Goal: Task Accomplishment & Management: Manage account settings

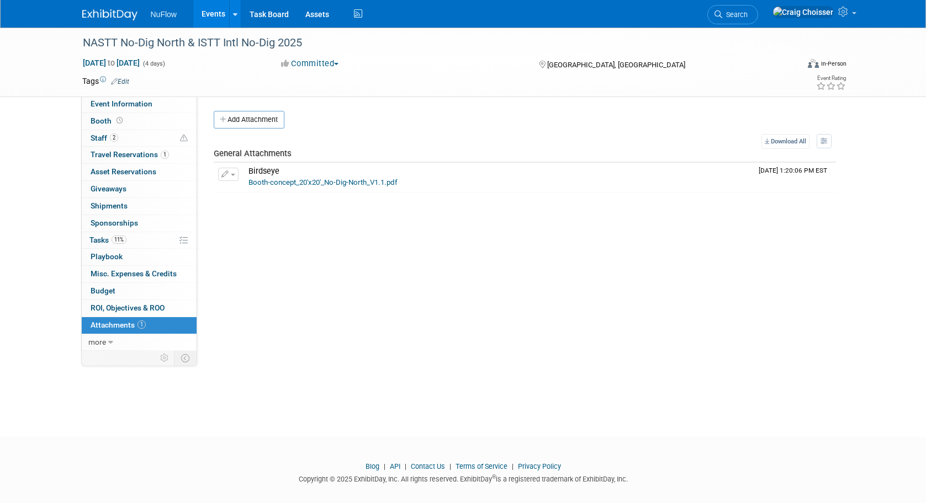
click at [212, 18] on link "Events" at bounding box center [213, 14] width 40 height 28
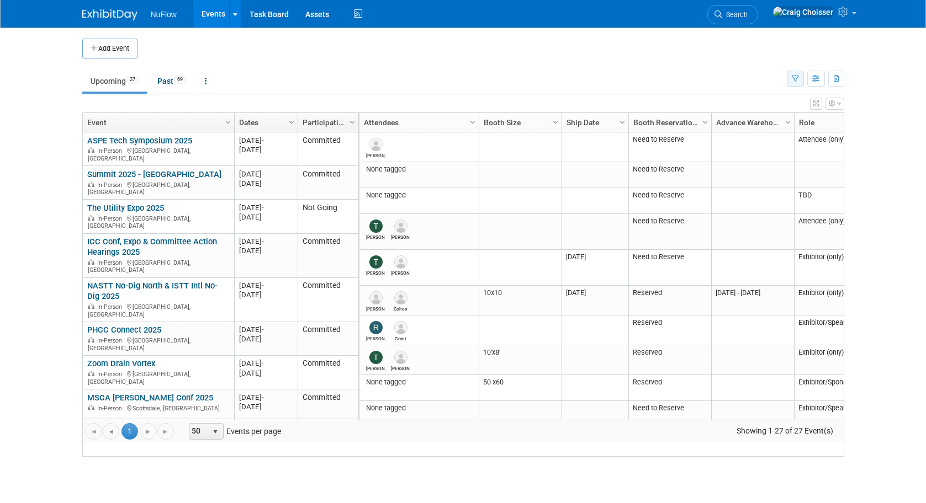
click at [795, 82] on icon "button" at bounding box center [795, 79] width 7 height 7
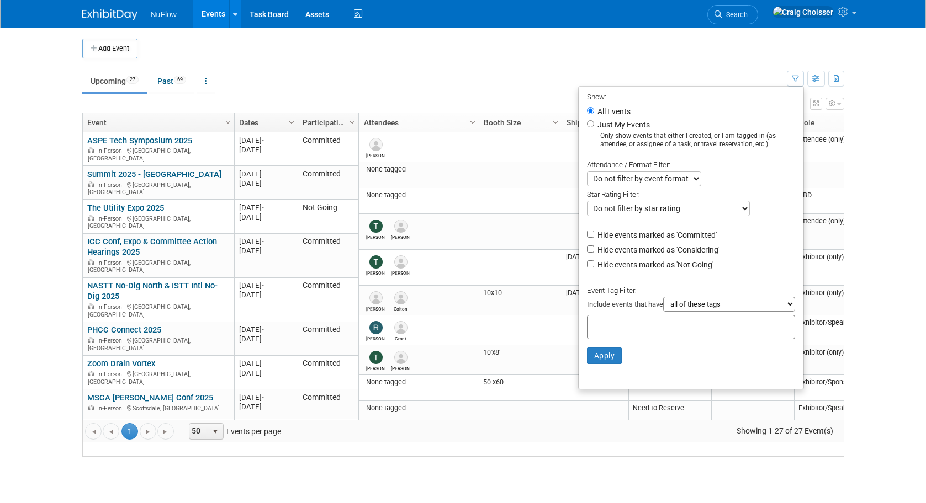
click at [590, 246] on input "Hide events marked as 'Considering'" at bounding box center [590, 249] width 7 height 7
checkbox input "true"
click at [587, 261] on input "Hide events marked as 'Not Going'" at bounding box center [590, 264] width 7 height 7
checkbox input "true"
click at [597, 348] on button "Apply" at bounding box center [604, 356] width 35 height 17
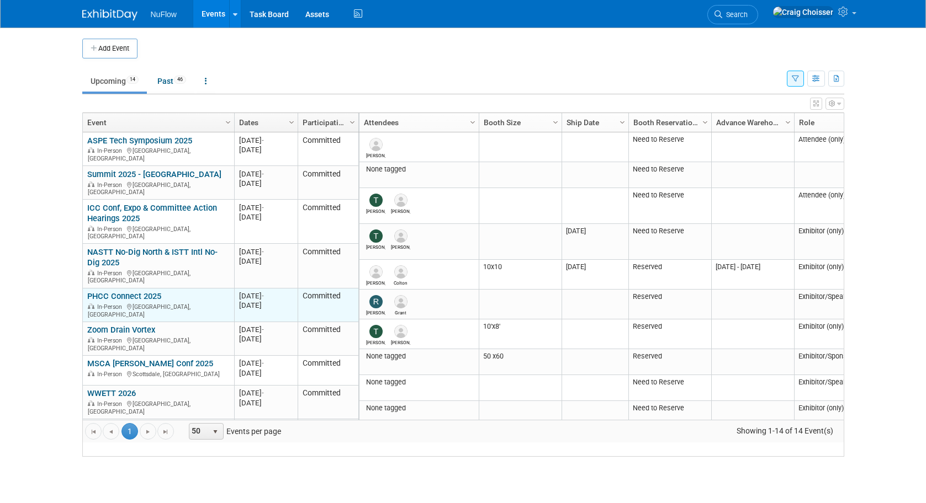
click at [141, 291] on link "PHCC Connect 2025" at bounding box center [124, 296] width 74 height 10
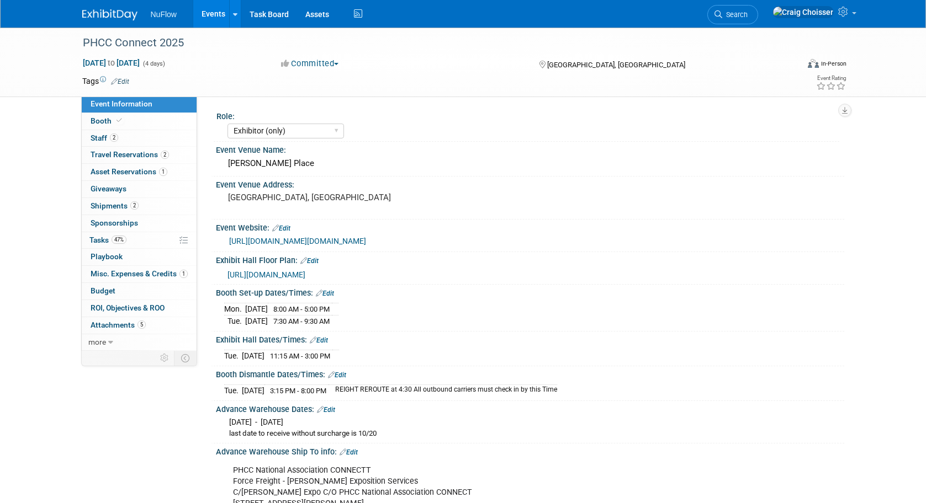
select select "Exhibitor (only)"
click at [102, 236] on span "Tasks 47%" at bounding box center [107, 240] width 37 height 9
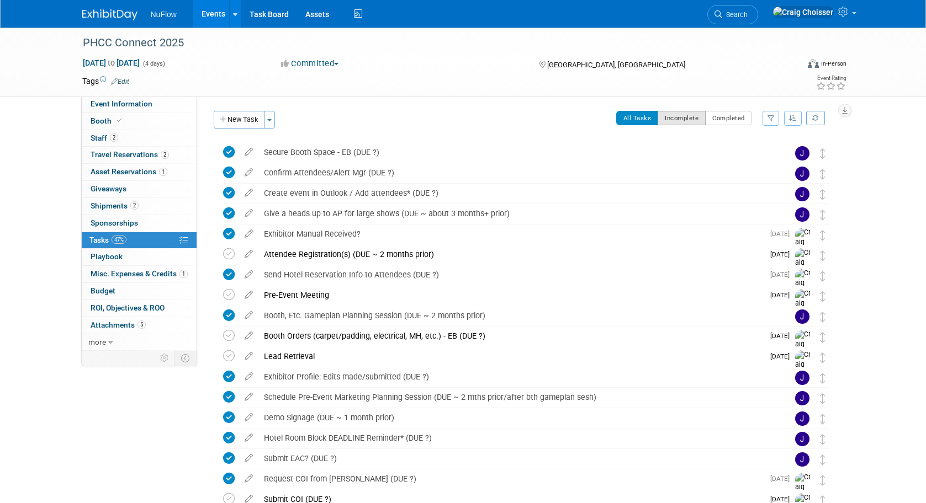
click at [683, 122] on button "Incomplete" at bounding box center [681, 118] width 48 height 14
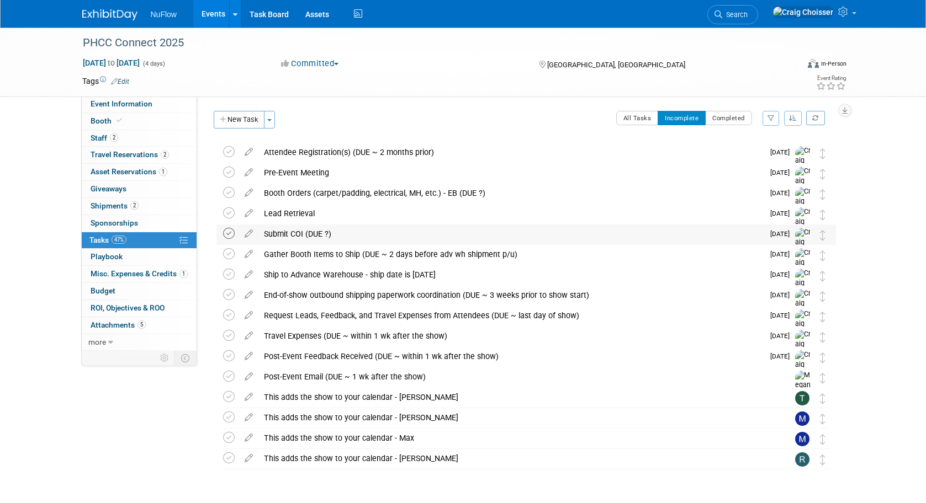
click at [229, 235] on icon at bounding box center [229, 234] width 12 height 12
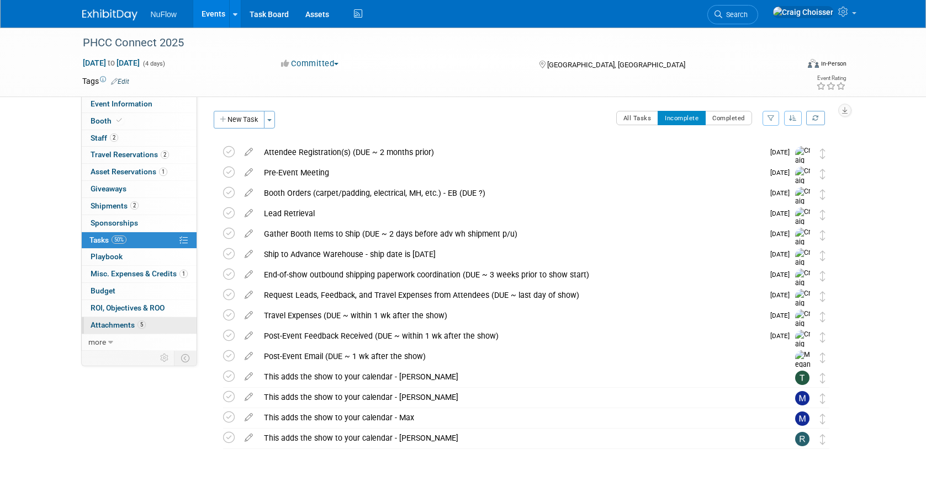
click at [126, 321] on span "Attachments 5" at bounding box center [118, 325] width 55 height 9
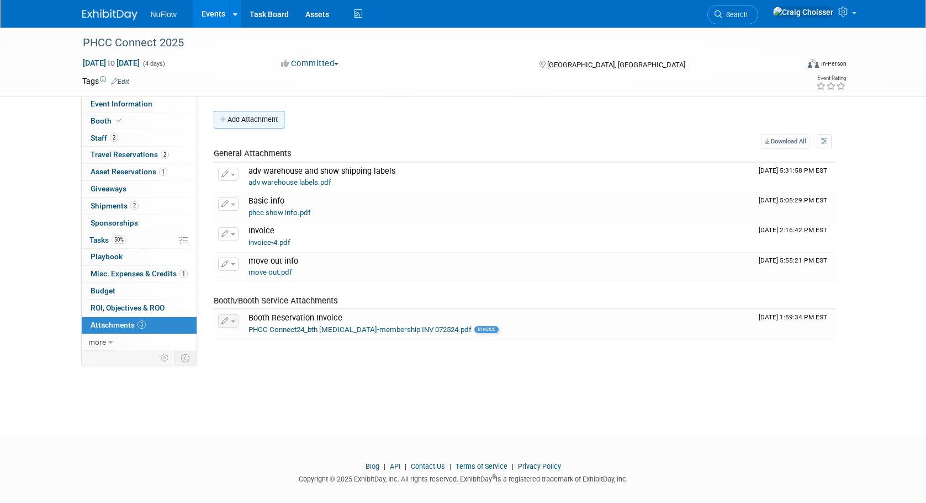
click at [267, 120] on button "Add Attachment" at bounding box center [249, 120] width 71 height 18
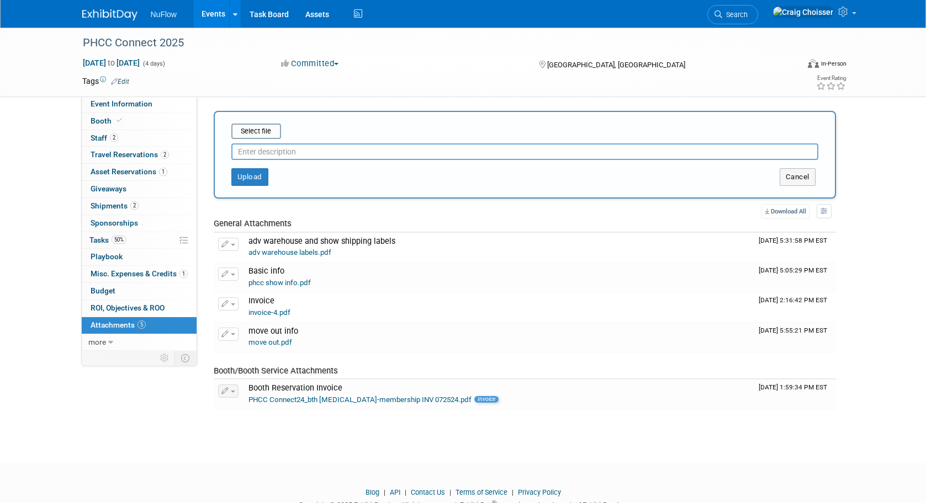
click at [278, 151] on input "text" at bounding box center [524, 152] width 587 height 17
type input "COI"
click at [267, 132] on input "file" at bounding box center [213, 131] width 131 height 13
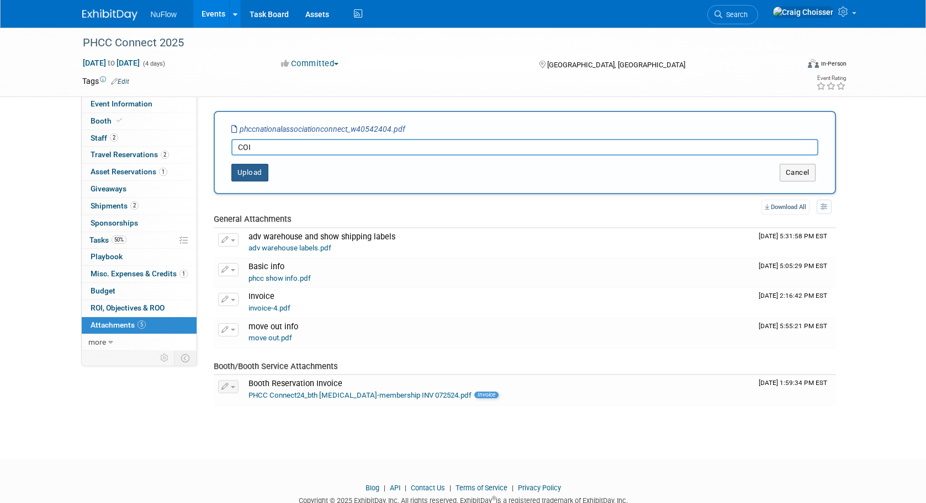
click at [253, 173] on button "Upload" at bounding box center [249, 173] width 37 height 18
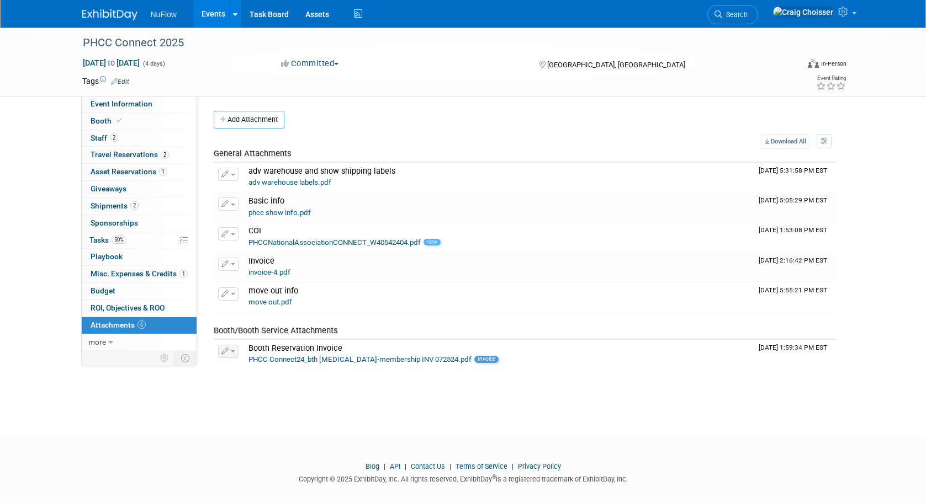
click at [205, 15] on link "Events" at bounding box center [213, 14] width 40 height 28
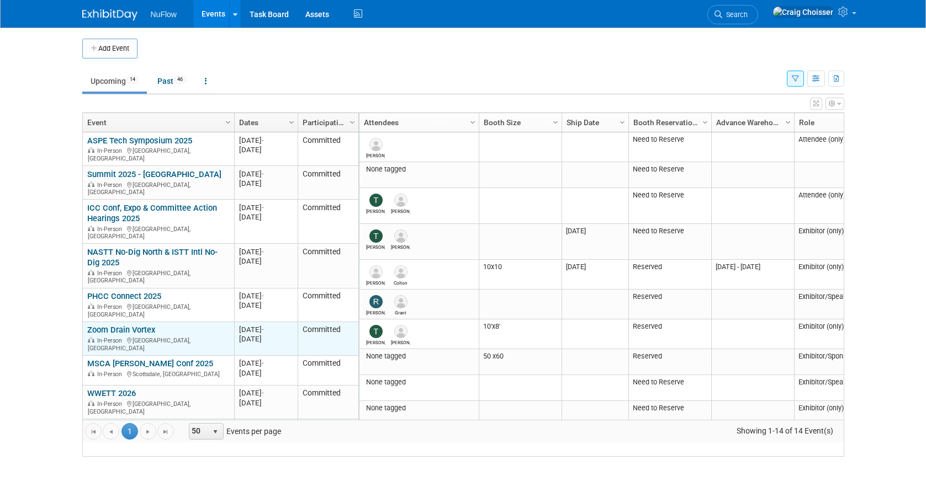
click at [124, 325] on link "Zoom Drain Vortex" at bounding box center [121, 330] width 68 height 10
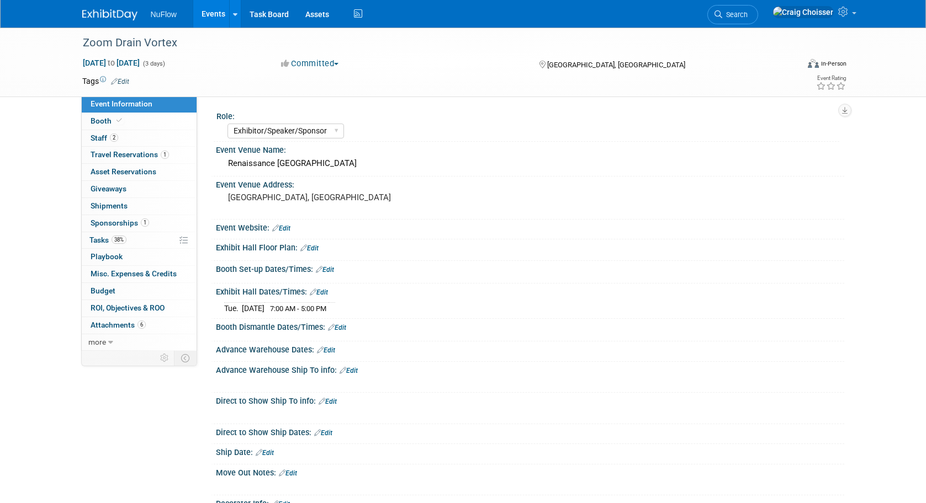
select select "Exhibitor/Speaker/Sponsor"
click at [134, 156] on span "Travel Reservations 1" at bounding box center [130, 154] width 78 height 9
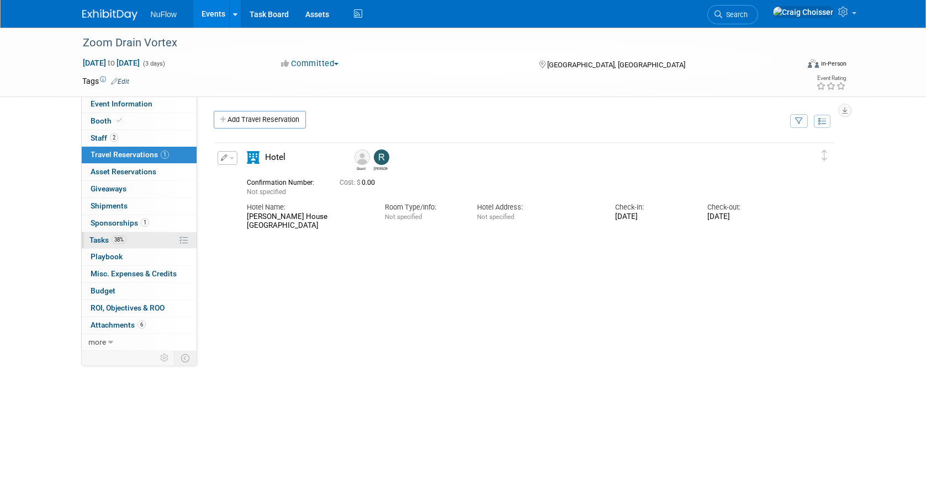
click at [102, 236] on span "Tasks 38%" at bounding box center [107, 240] width 37 height 9
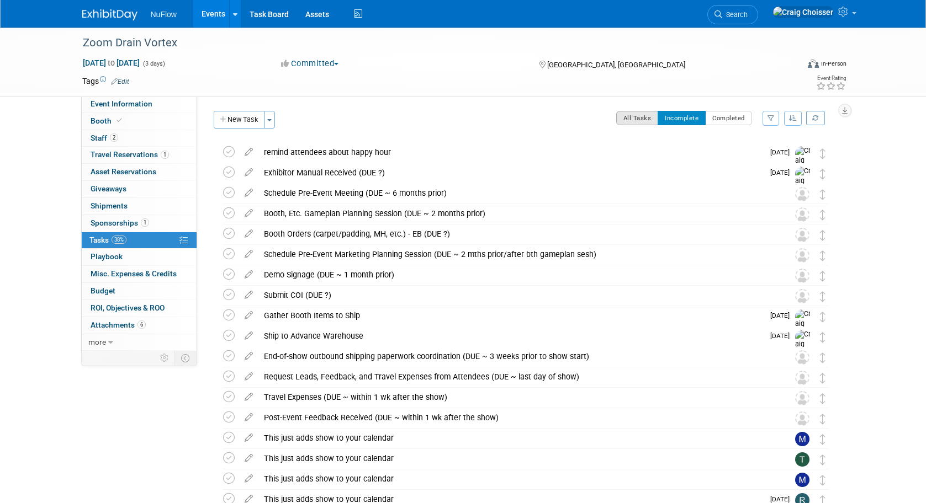
click at [638, 122] on button "All Tasks" at bounding box center [637, 118] width 43 height 14
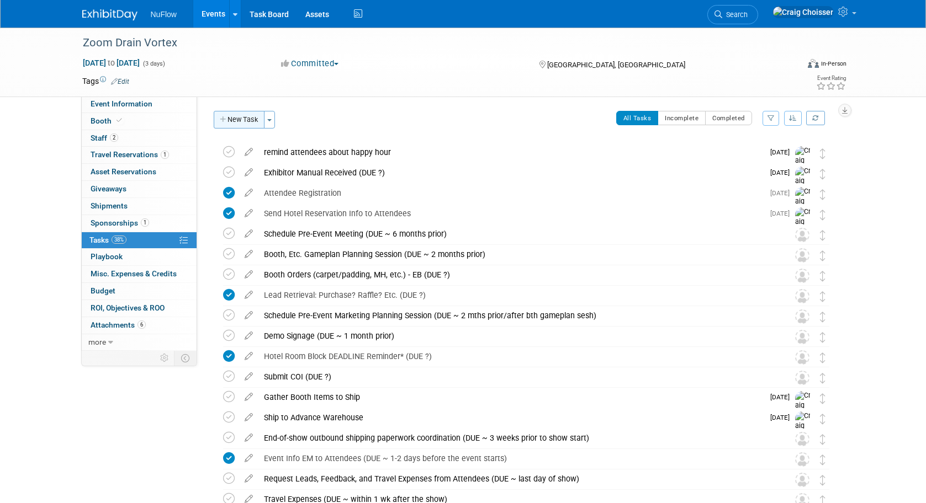
click at [231, 124] on button "New Task" at bounding box center [239, 120] width 51 height 18
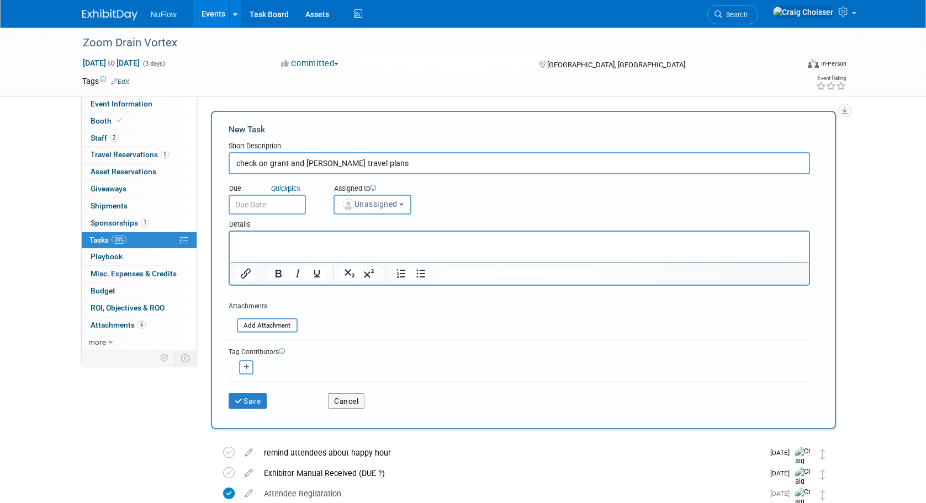
type input "check on grant and [PERSON_NAME] travel plans"
click at [251, 237] on p "Rich Text Area. Press ALT-0 for help." at bounding box center [519, 241] width 566 height 11
click at [261, 204] on input "text" at bounding box center [267, 205] width 77 height 20
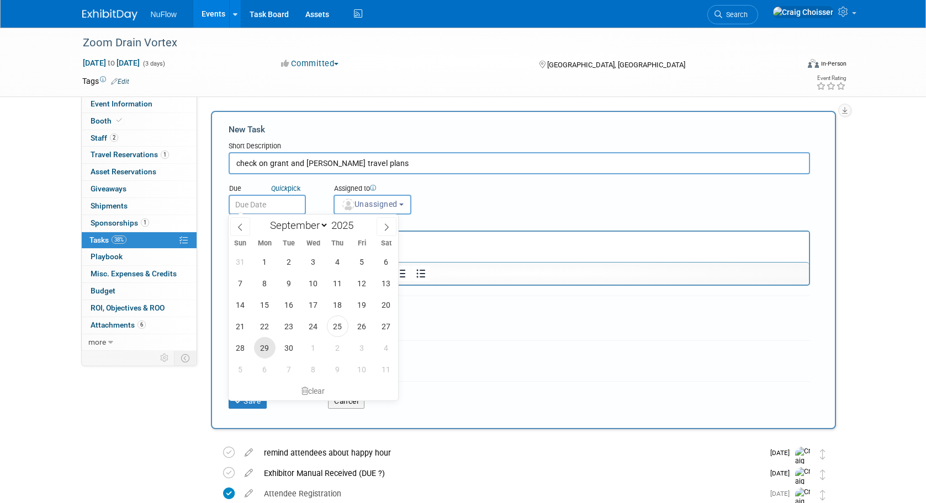
click at [266, 349] on span "29" at bounding box center [265, 348] width 22 height 22
type input "[DATE]"
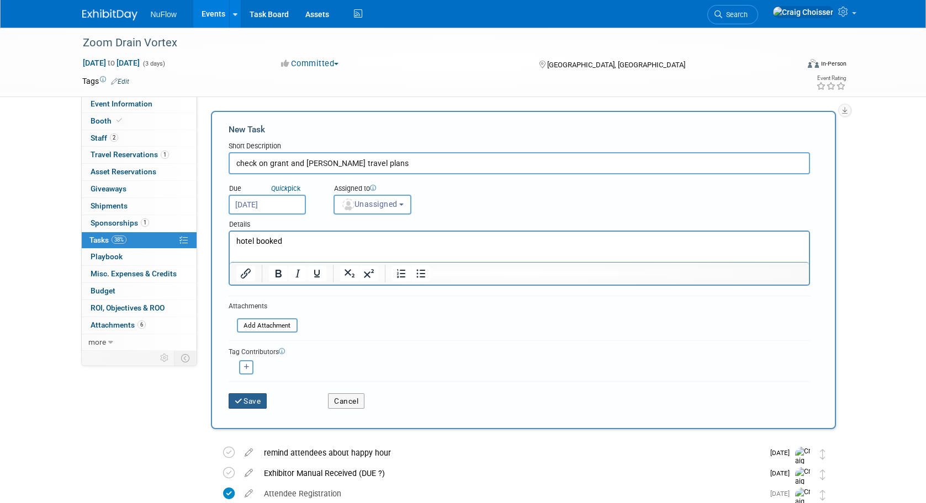
click at [253, 401] on button "Save" at bounding box center [248, 401] width 39 height 15
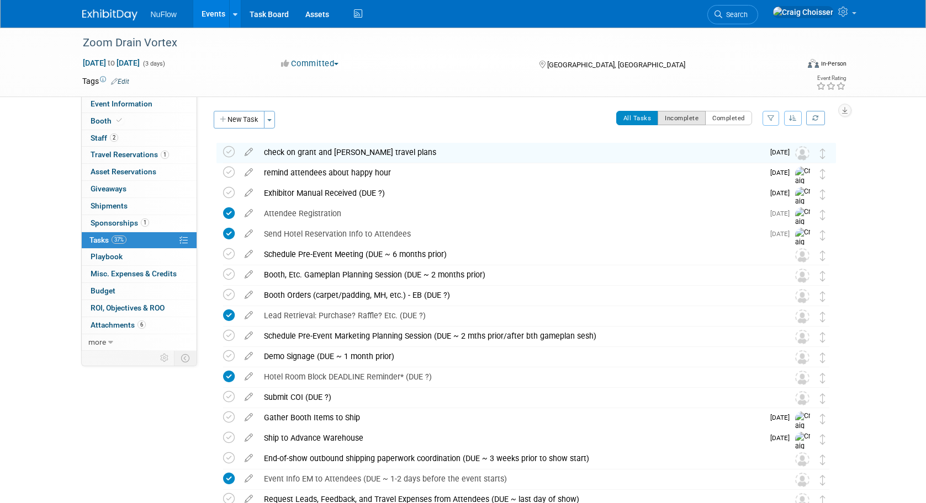
click at [677, 121] on button "Incomplete" at bounding box center [681, 118] width 48 height 14
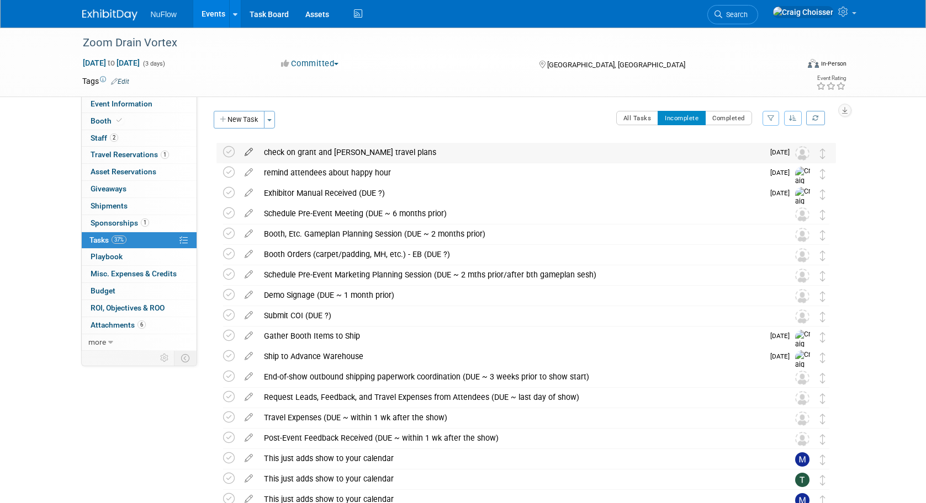
click at [248, 150] on icon at bounding box center [248, 150] width 19 height 14
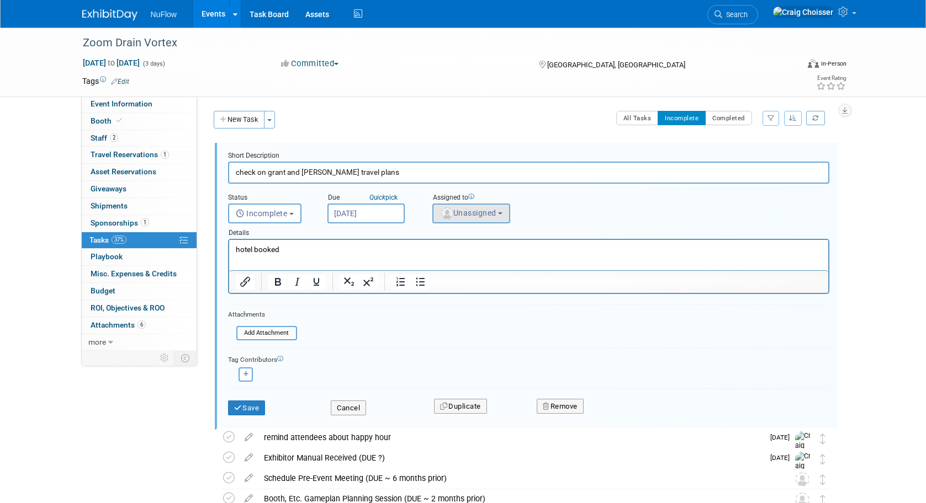
click at [464, 211] on span "Unassigned" at bounding box center [468, 213] width 56 height 9
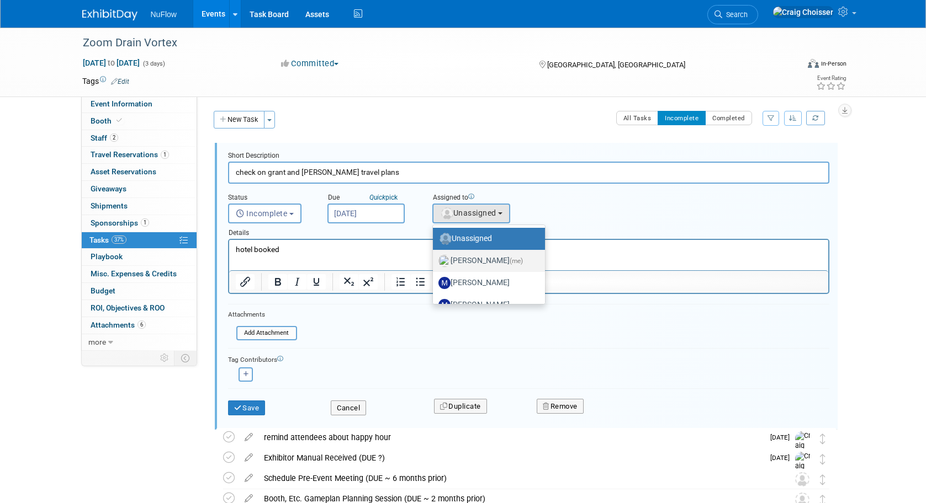
click at [473, 258] on label "[PERSON_NAME] (me)" at bounding box center [485, 261] width 95 height 18
click at [434, 258] on input "[PERSON_NAME] (me)" at bounding box center [430, 259] width 7 height 7
select select "b32fee0d-6bc2-4cb8-ad5e-8428182a5dd3"
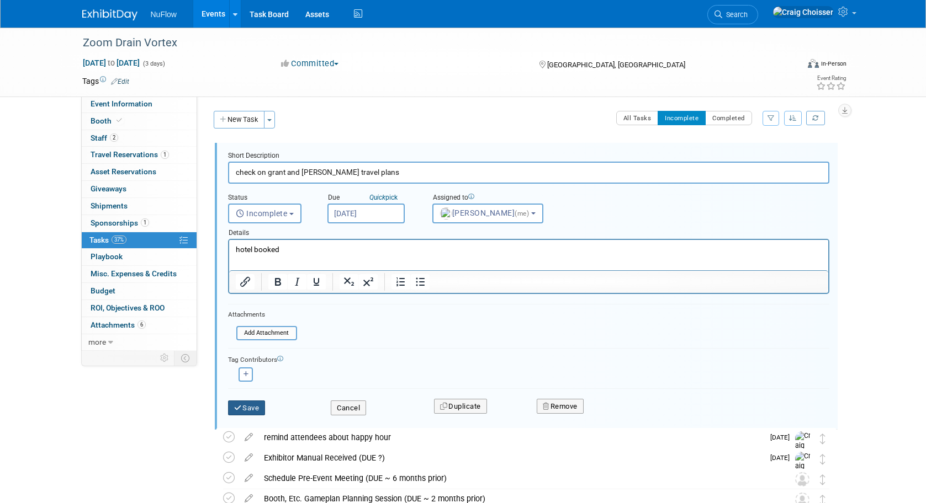
click at [251, 407] on button "Save" at bounding box center [247, 408] width 38 height 15
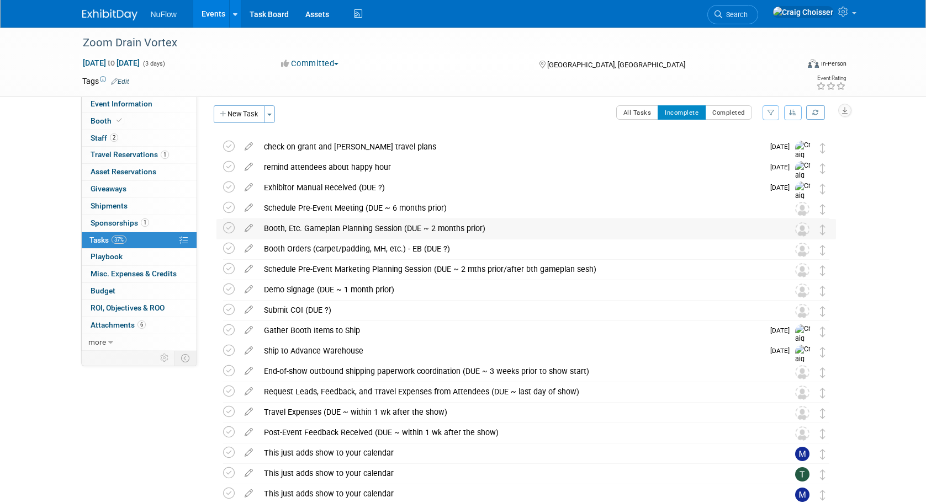
scroll to position [2, 0]
